Goal: Task Accomplishment & Management: Complete application form

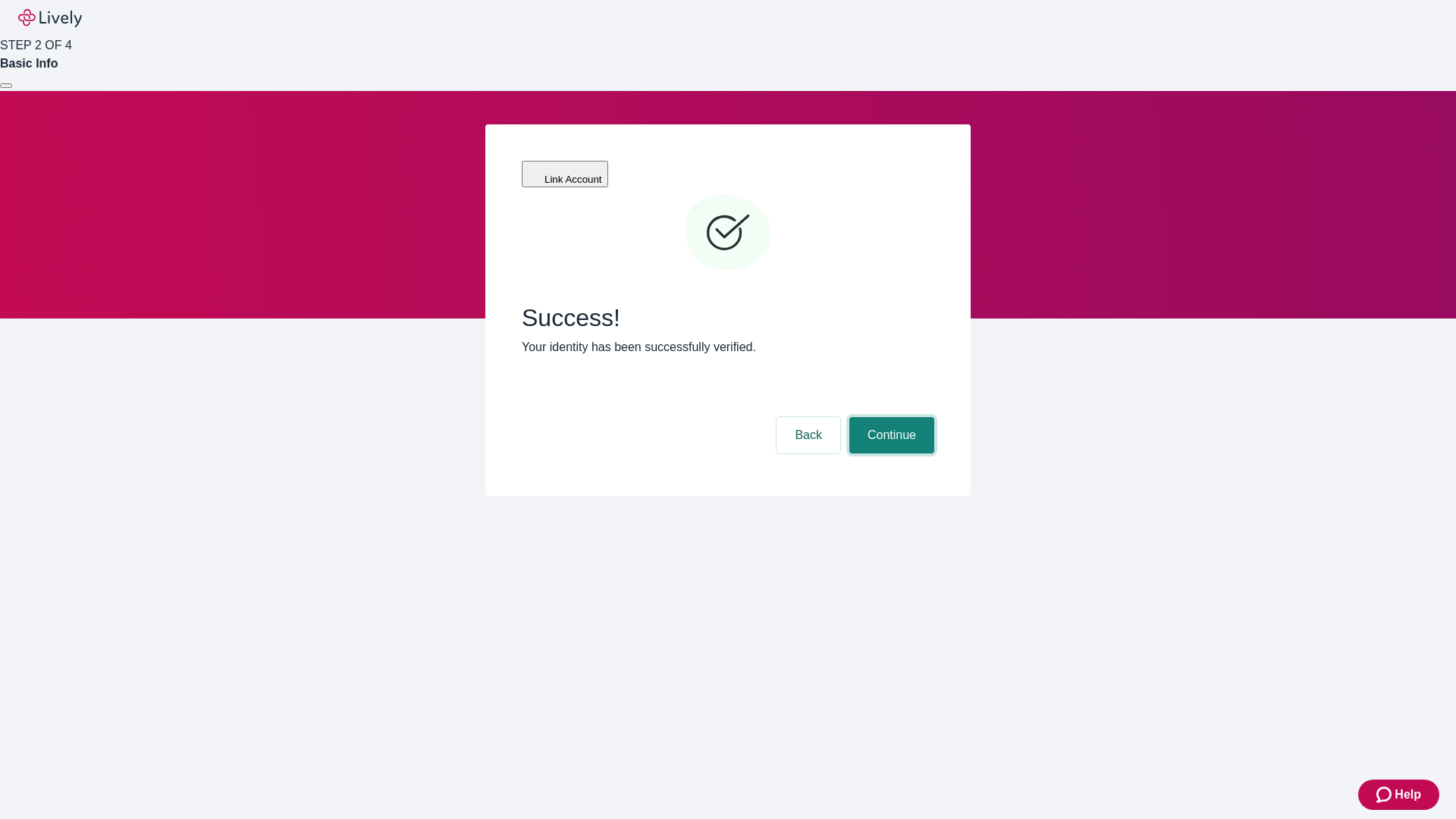
click at [889, 417] on button "Continue" at bounding box center [891, 435] width 85 height 37
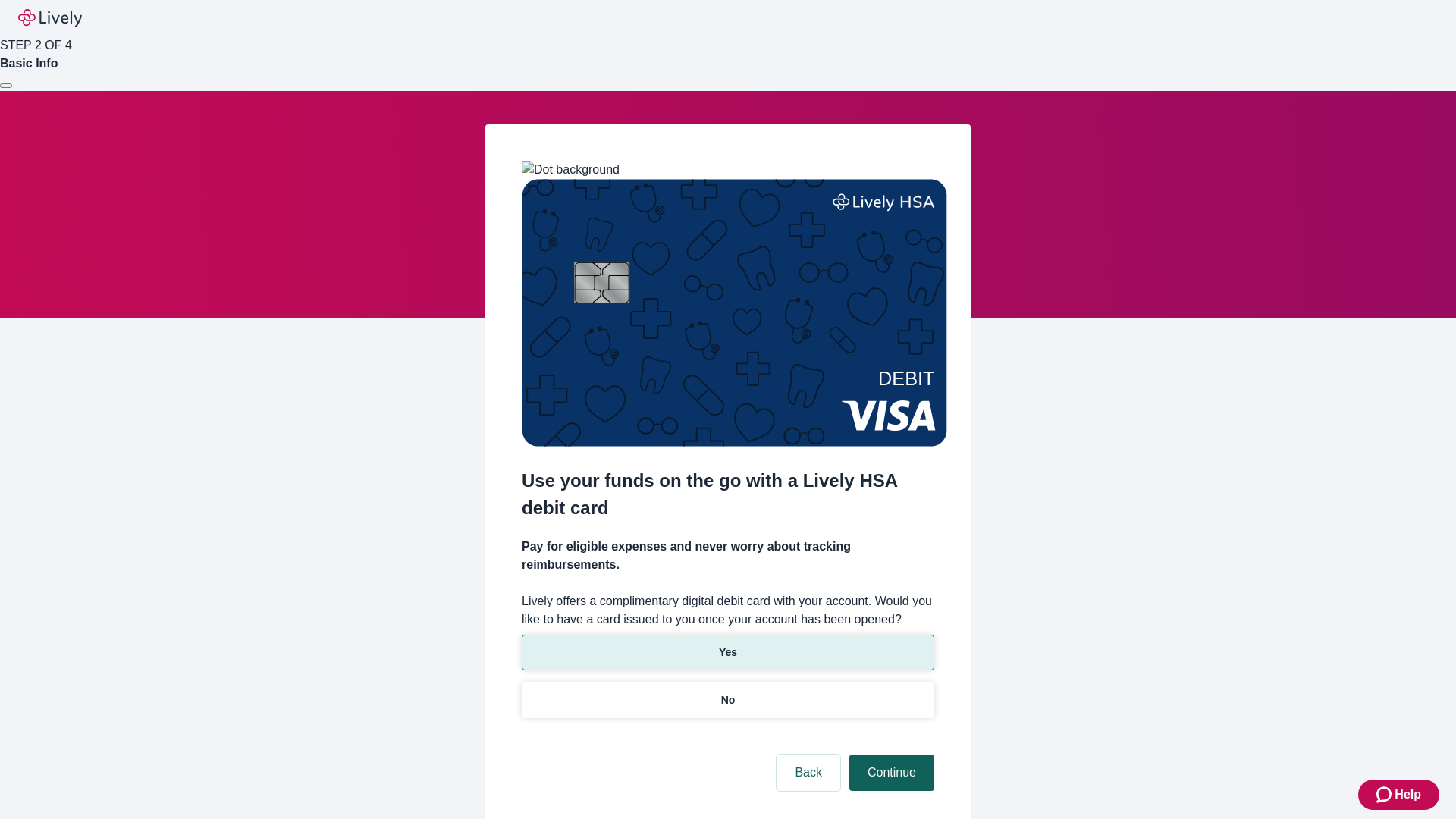
click at [727, 693] on p "No" at bounding box center [728, 701] width 15 height 16
click at [889, 754] on button "Continue" at bounding box center [891, 772] width 85 height 37
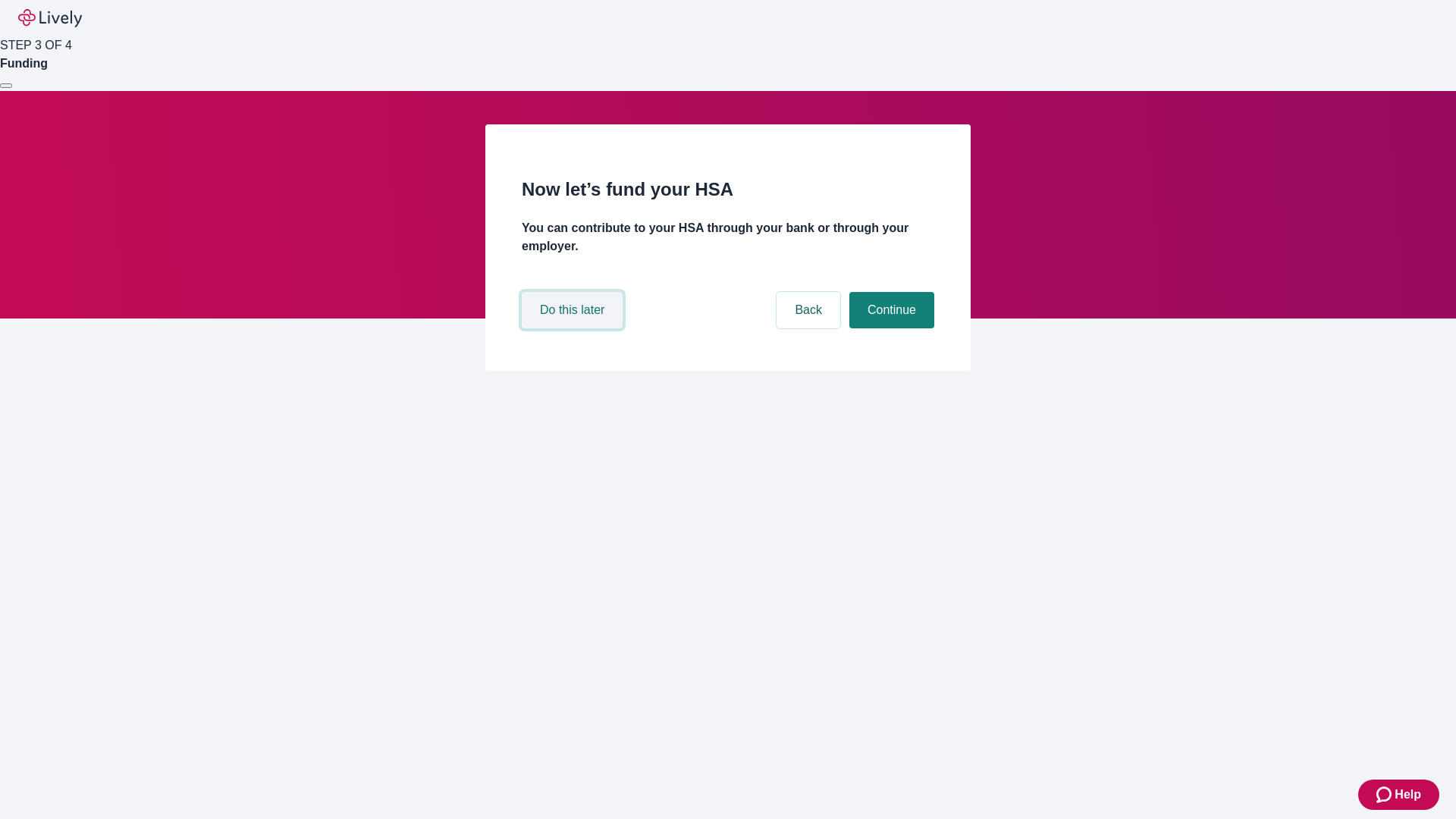
click at [574, 329] on button "Do this later" at bounding box center [572, 310] width 101 height 37
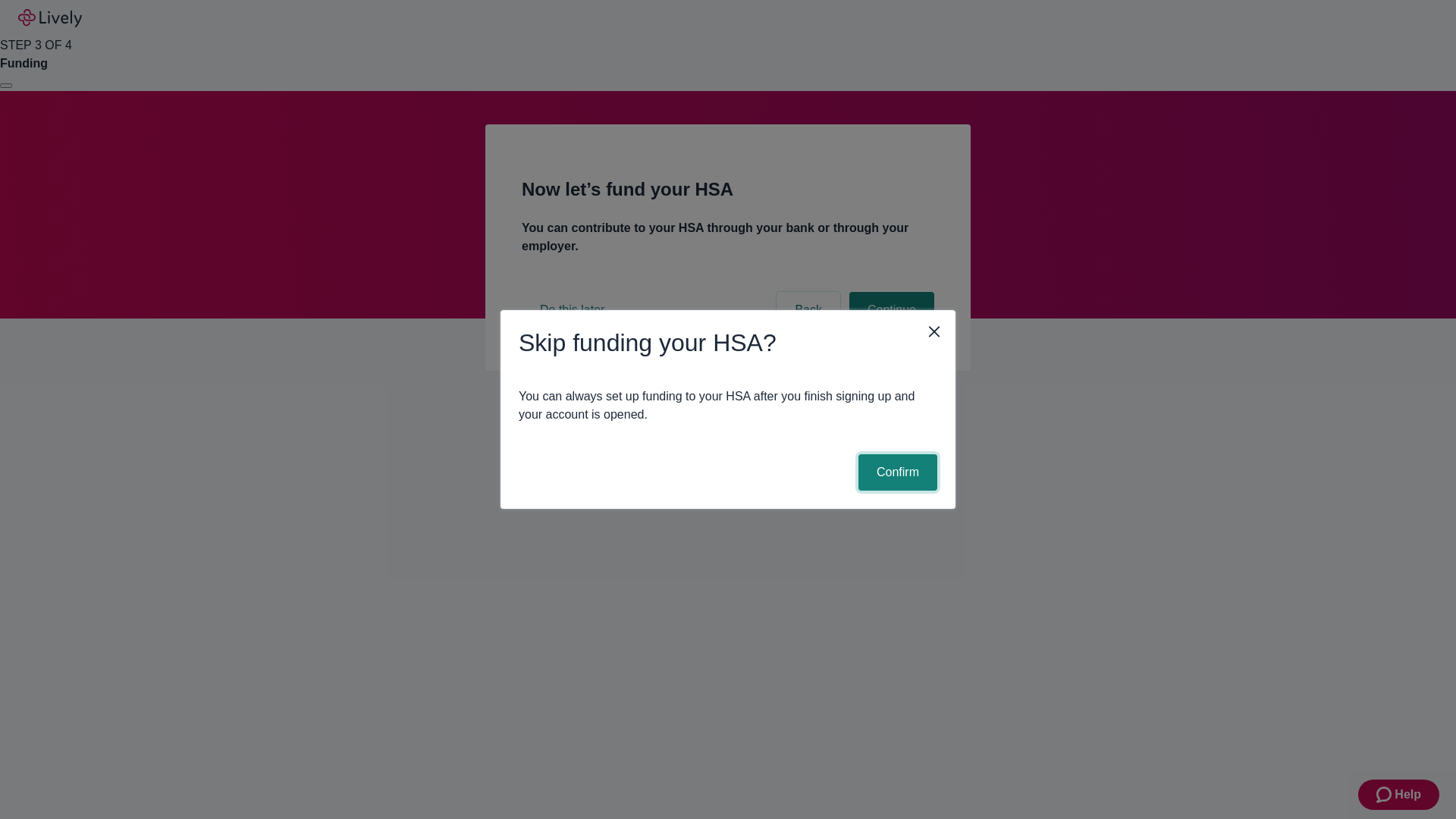
click at [896, 473] on button "Confirm" at bounding box center [897, 473] width 79 height 37
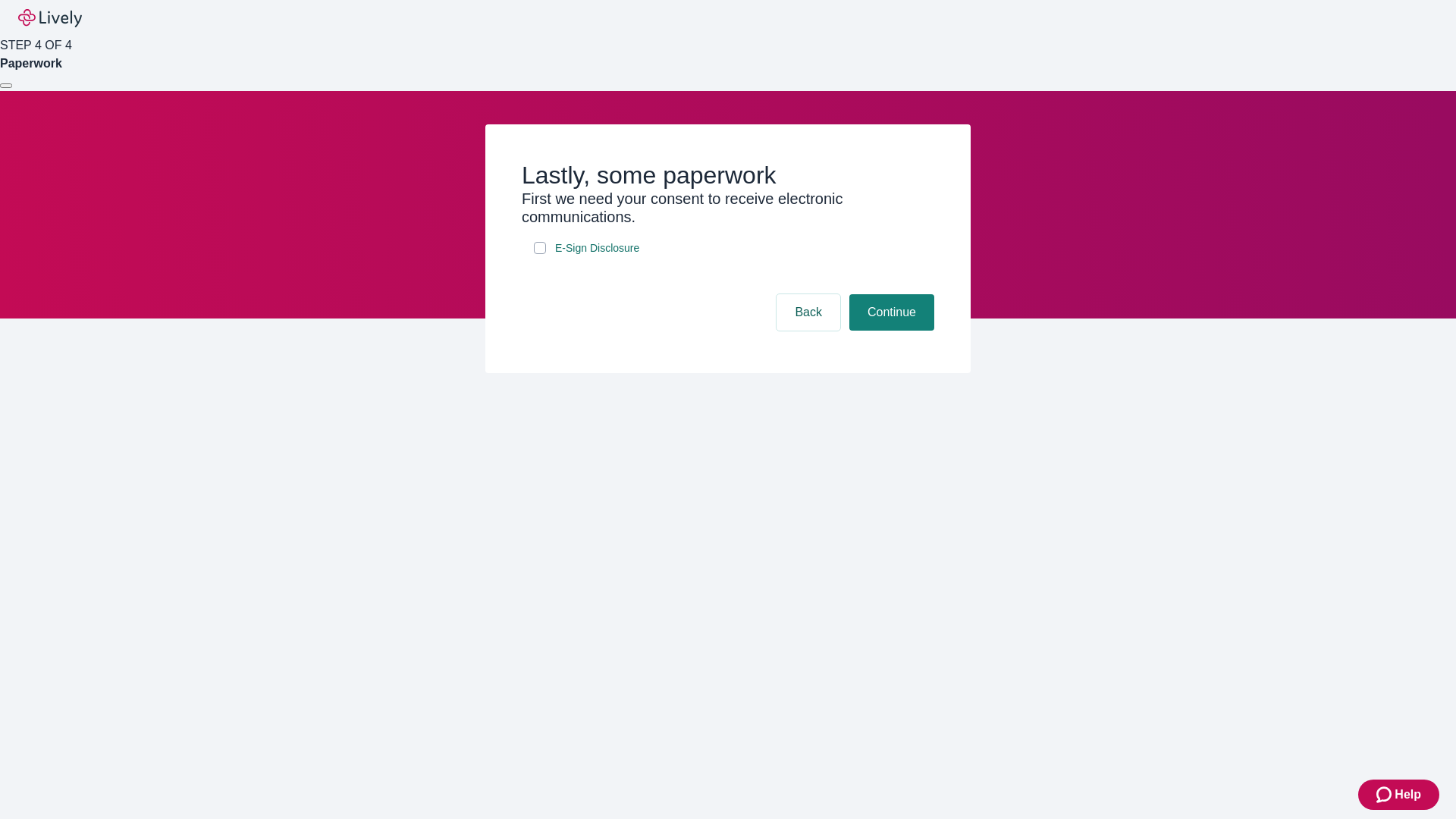
click at [540, 254] on input "E-Sign Disclosure" at bounding box center [540, 248] width 12 height 12
checkbox input "true"
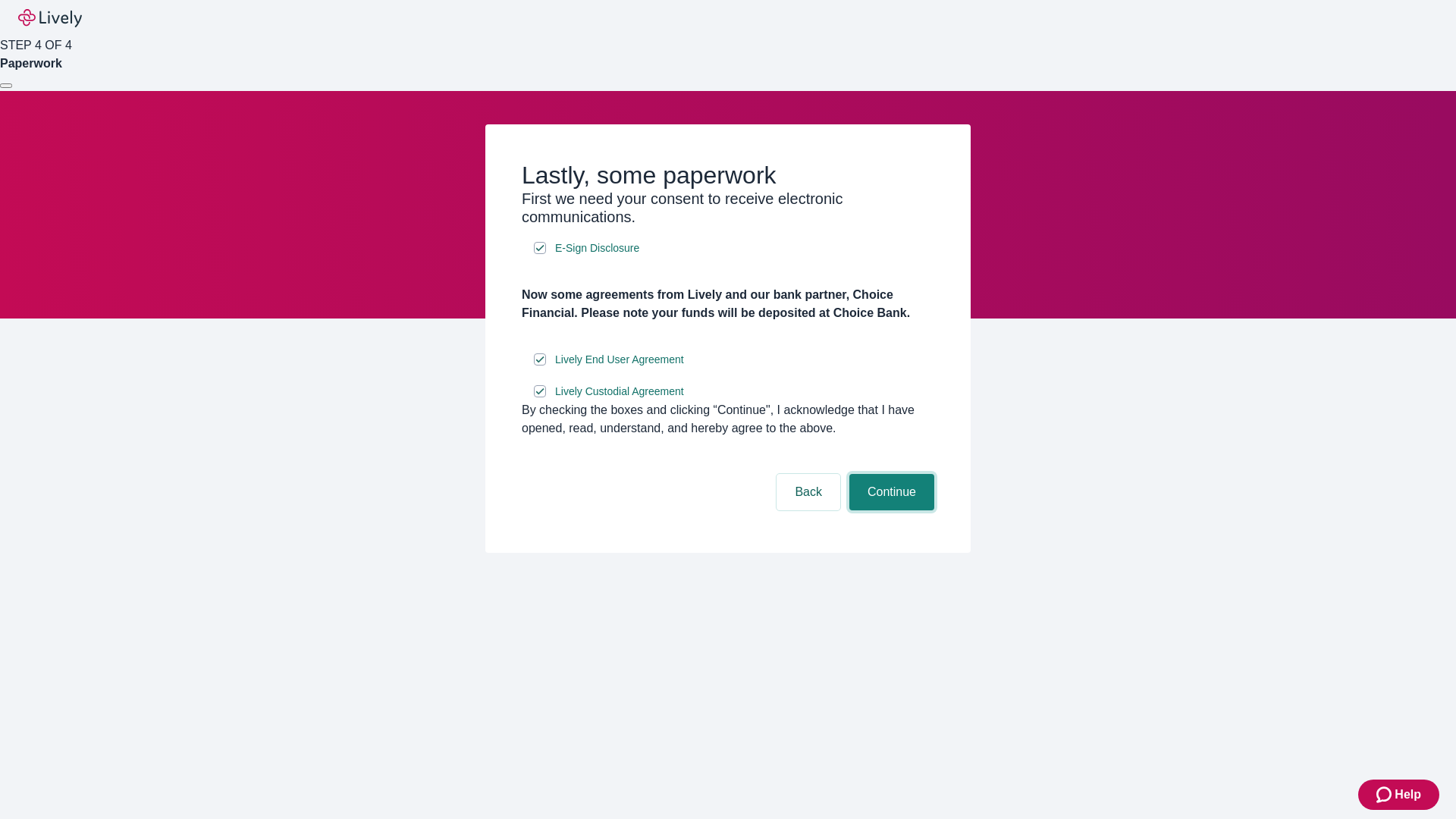
click at [889, 511] on button "Continue" at bounding box center [891, 492] width 85 height 37
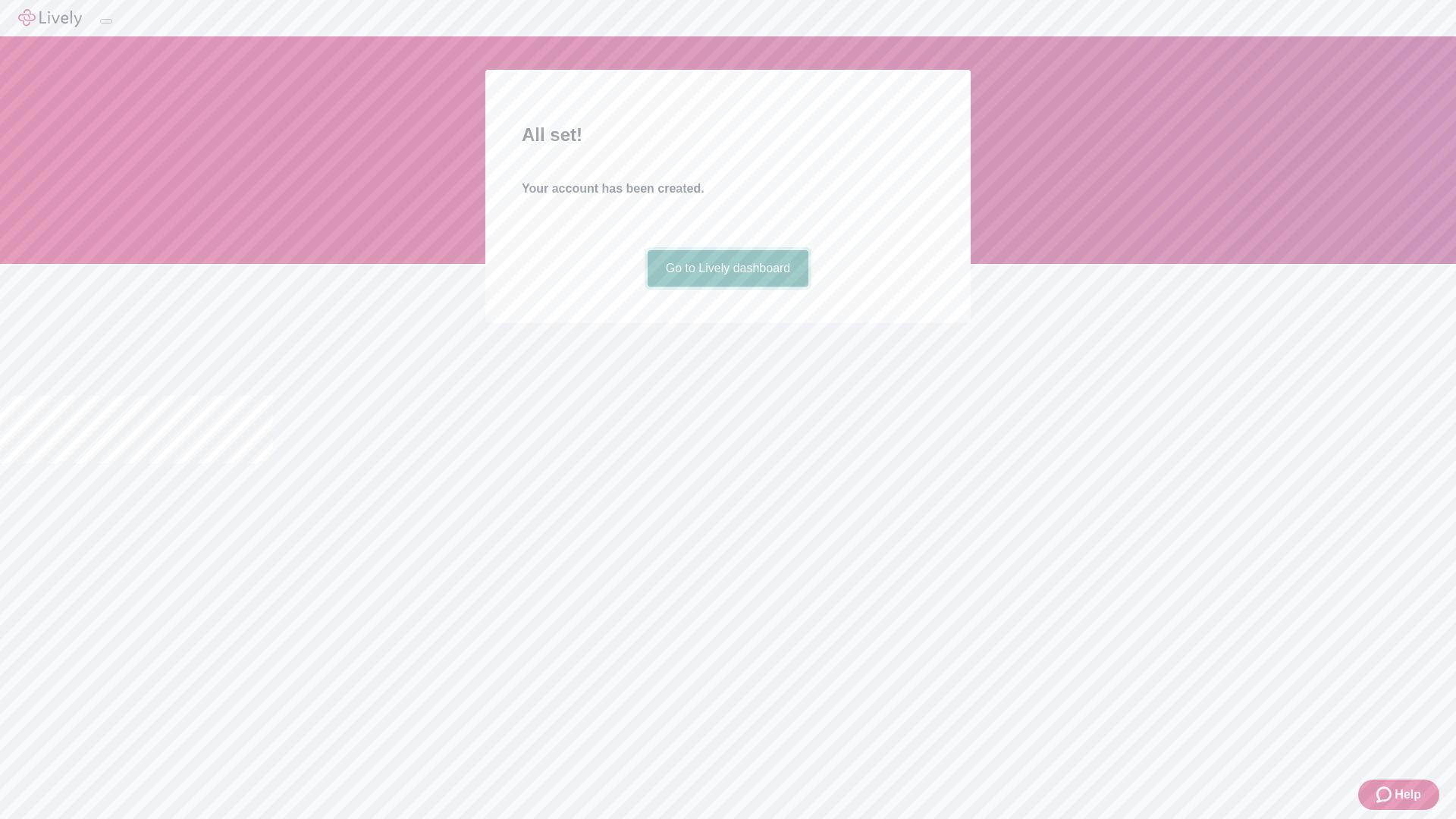
click at [727, 286] on link "Go to Lively dashboard" at bounding box center [728, 269] width 162 height 37
